Goal: Task Accomplishment & Management: Use online tool/utility

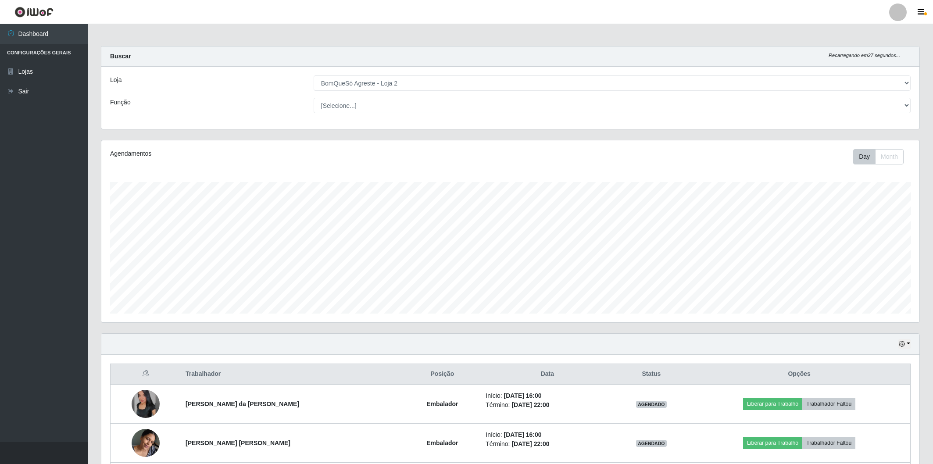
select select "214"
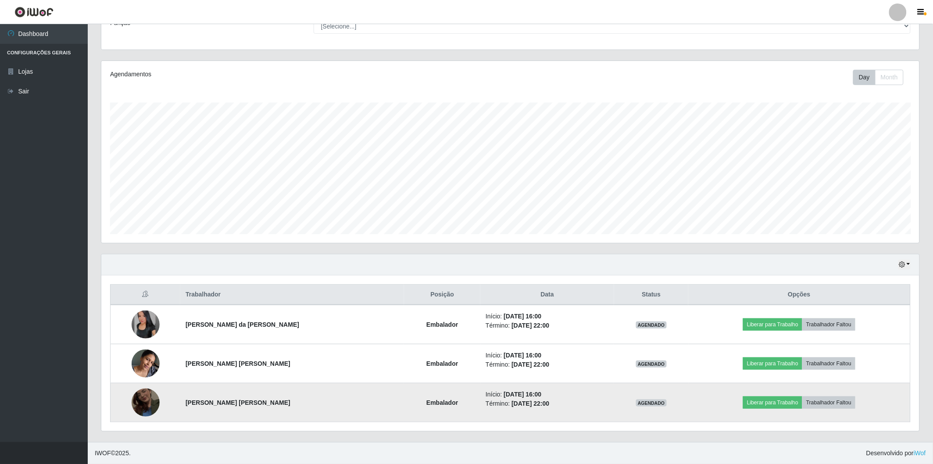
scroll to position [182, 818]
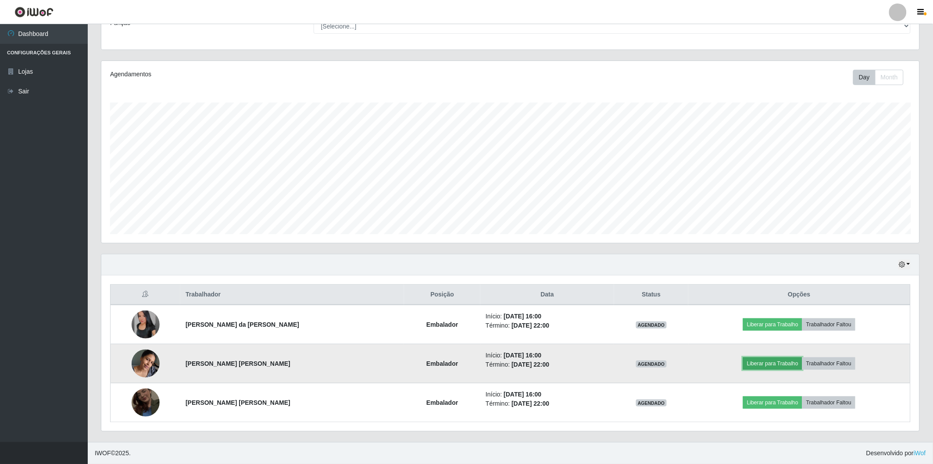
click at [749, 361] on button "Liberar para Trabalho" at bounding box center [772, 364] width 59 height 12
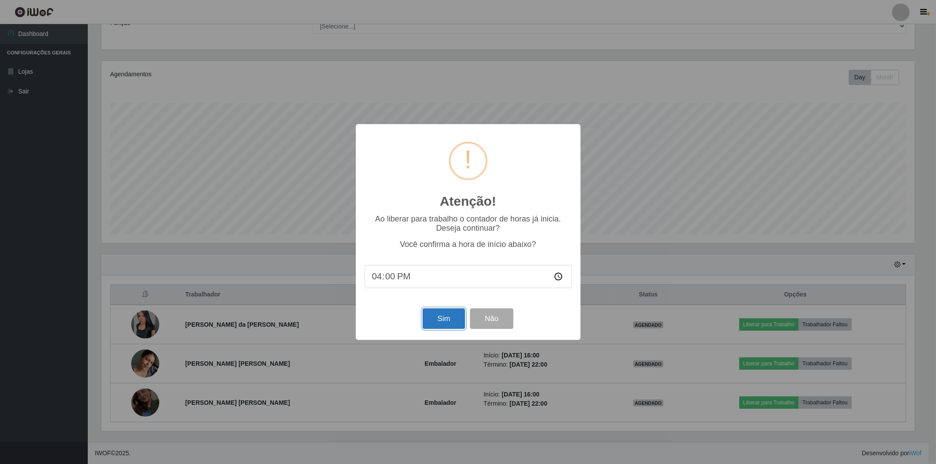
click at [435, 321] on button "Sim" at bounding box center [444, 319] width 43 height 21
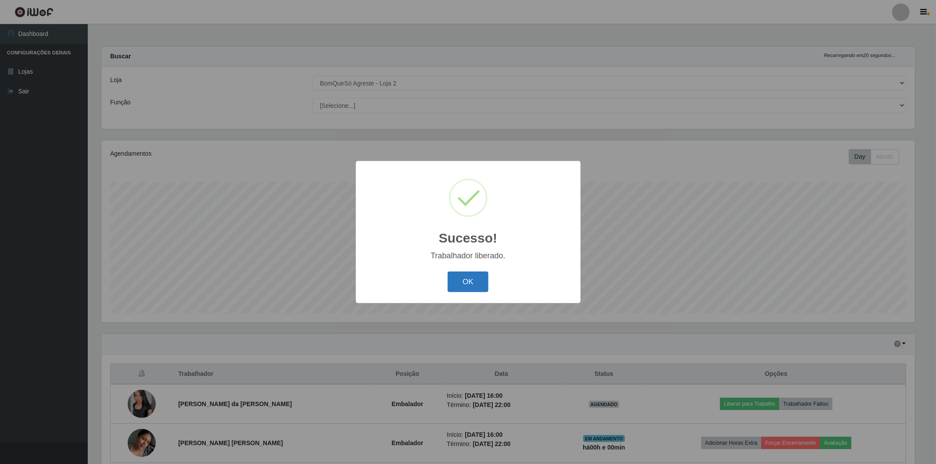
click at [480, 282] on button "OK" at bounding box center [468, 282] width 41 height 21
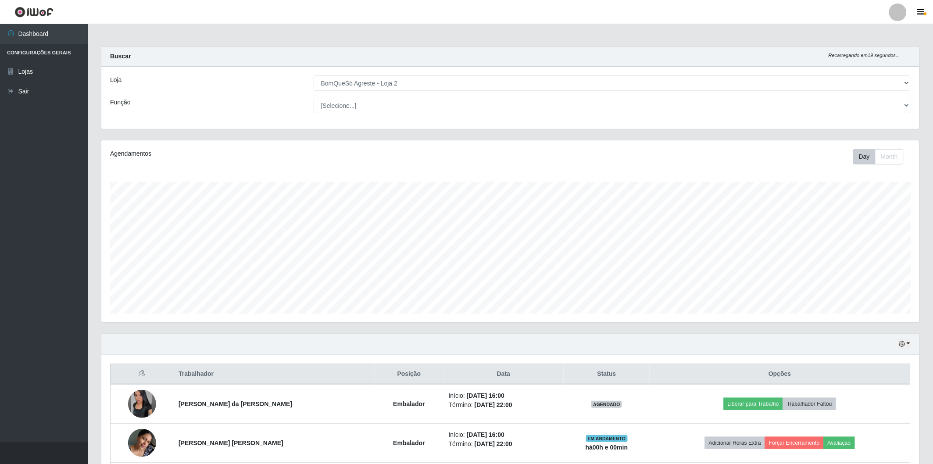
scroll to position [79, 0]
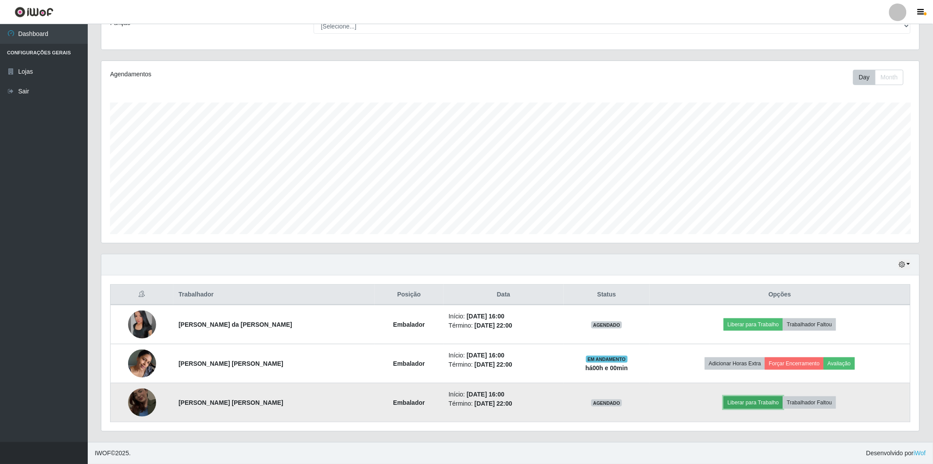
click at [735, 400] on button "Liberar para Trabalho" at bounding box center [753, 403] width 59 height 12
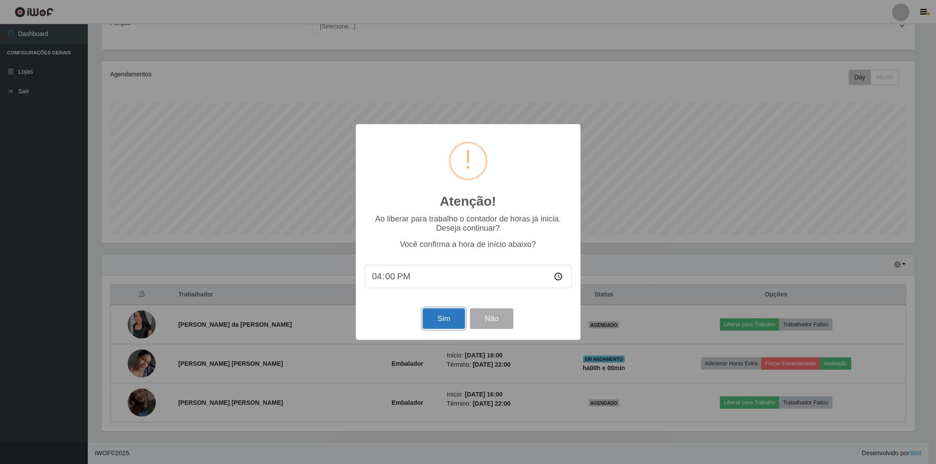
click at [443, 314] on button "Sim" at bounding box center [444, 319] width 43 height 21
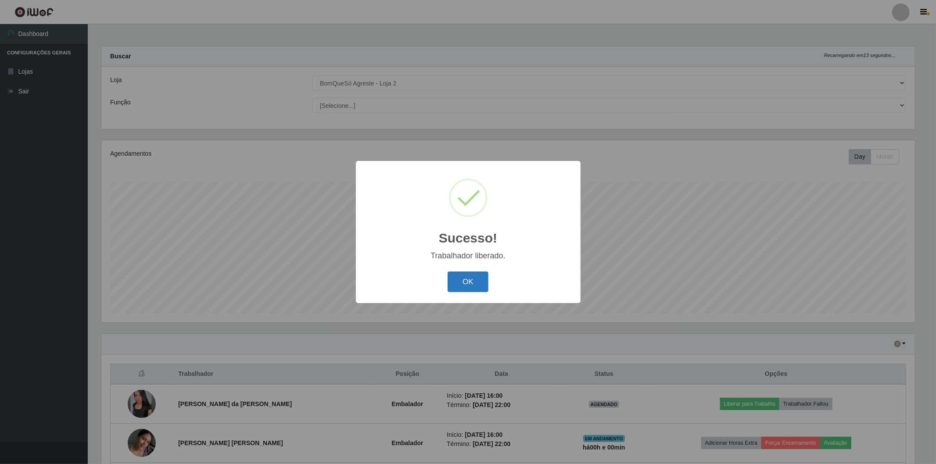
click at [466, 272] on button "OK" at bounding box center [468, 282] width 41 height 21
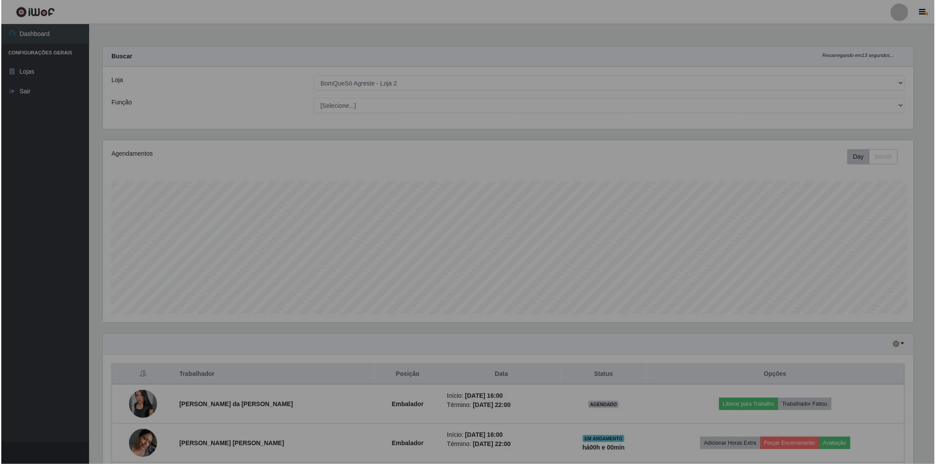
scroll to position [182, 818]
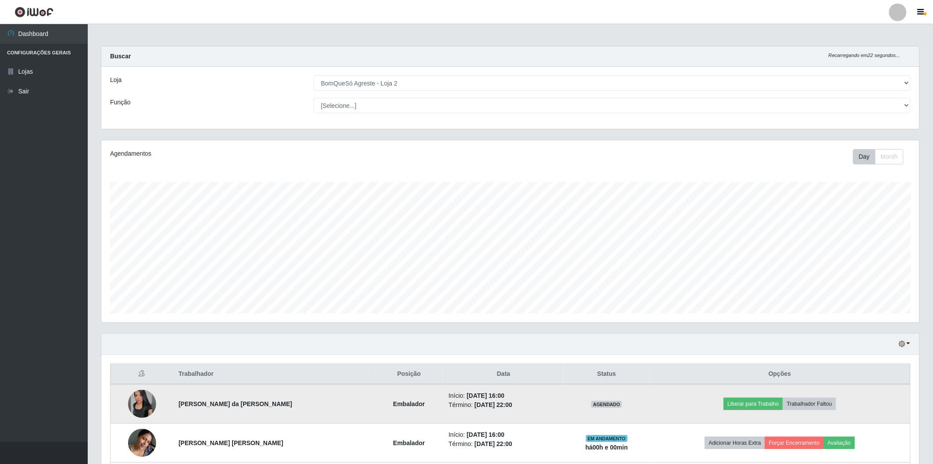
click at [142, 406] on img at bounding box center [142, 404] width 28 height 28
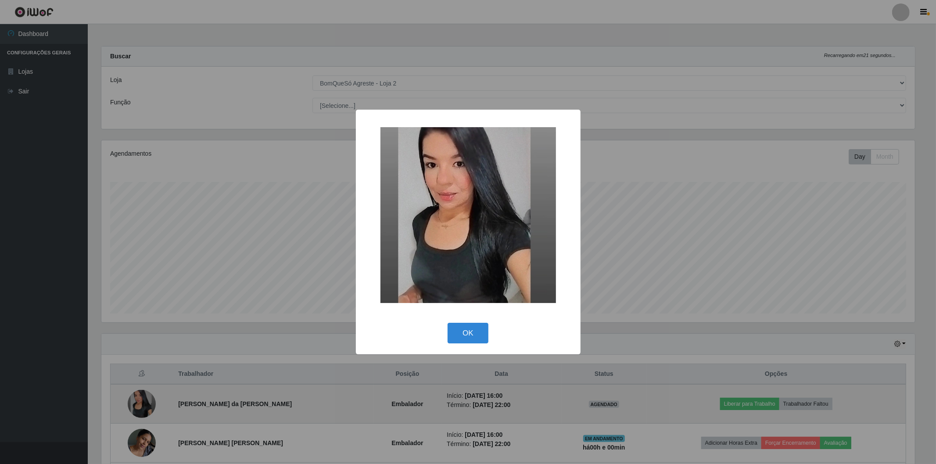
click at [142, 406] on div "× OK Cancel" at bounding box center [468, 232] width 936 height 464
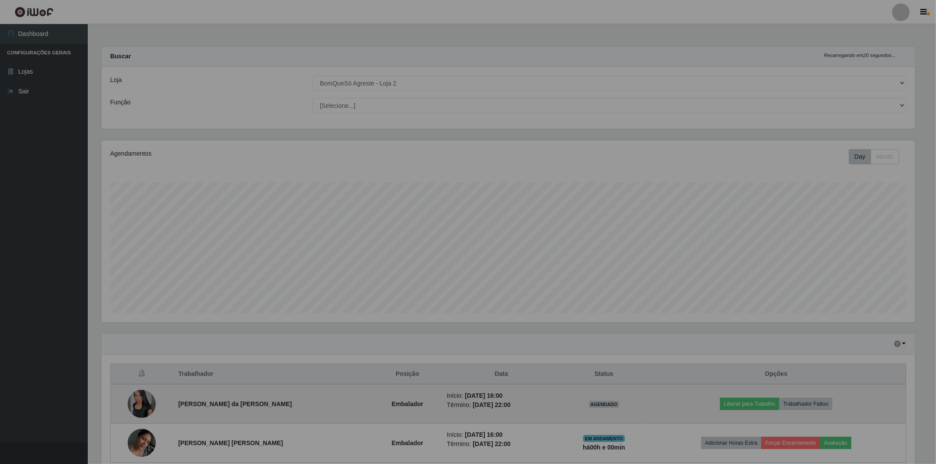
scroll to position [182, 818]
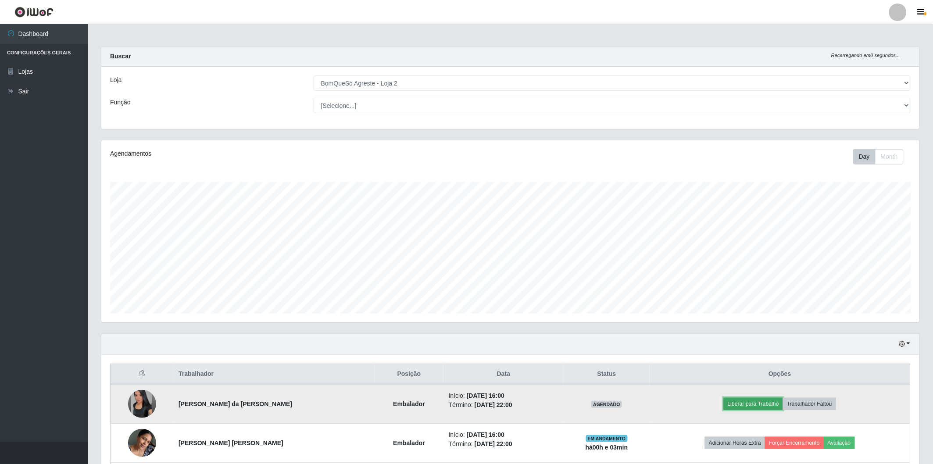
click at [748, 405] on button "Liberar para Trabalho" at bounding box center [753, 404] width 59 height 12
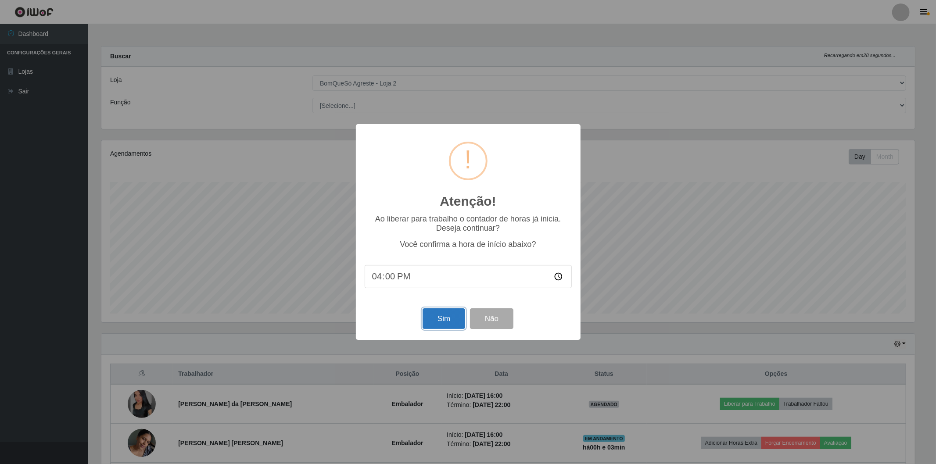
click at [433, 324] on button "Sim" at bounding box center [444, 319] width 43 height 21
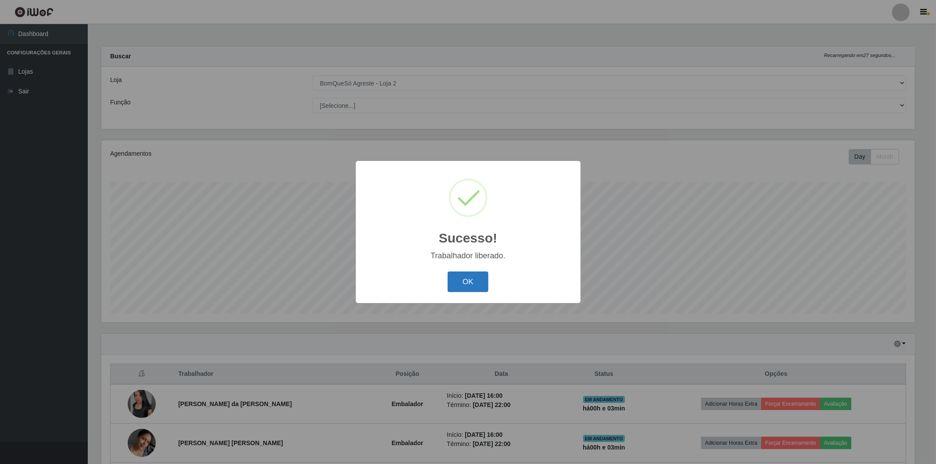
click at [461, 281] on button "OK" at bounding box center [468, 282] width 41 height 21
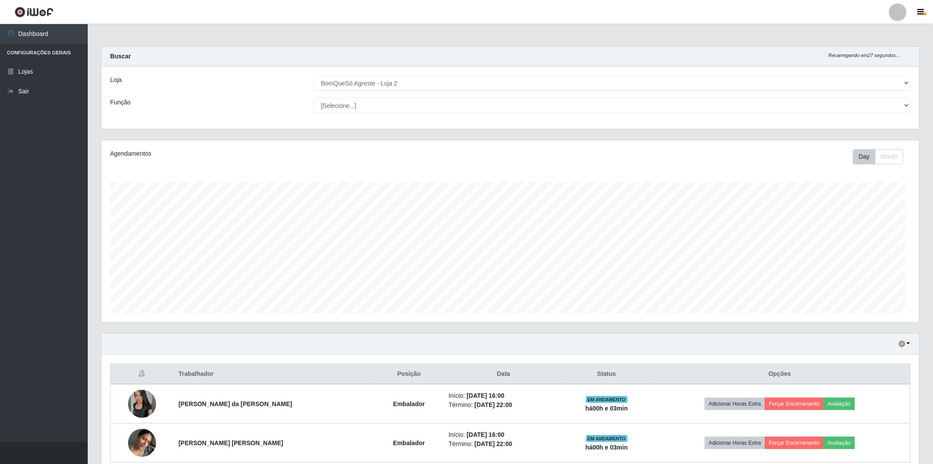
scroll to position [182, 818]
